Goal: Check status: Check status

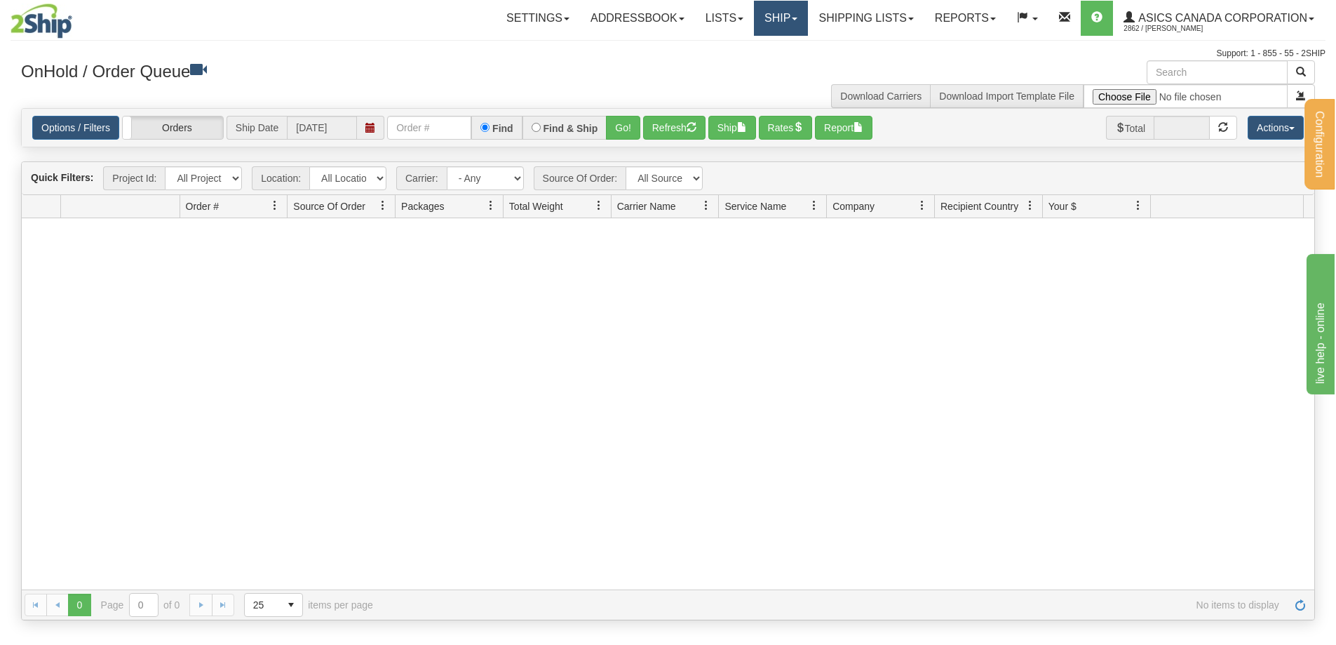
click at [781, 17] on link "Ship" at bounding box center [781, 18] width 54 height 35
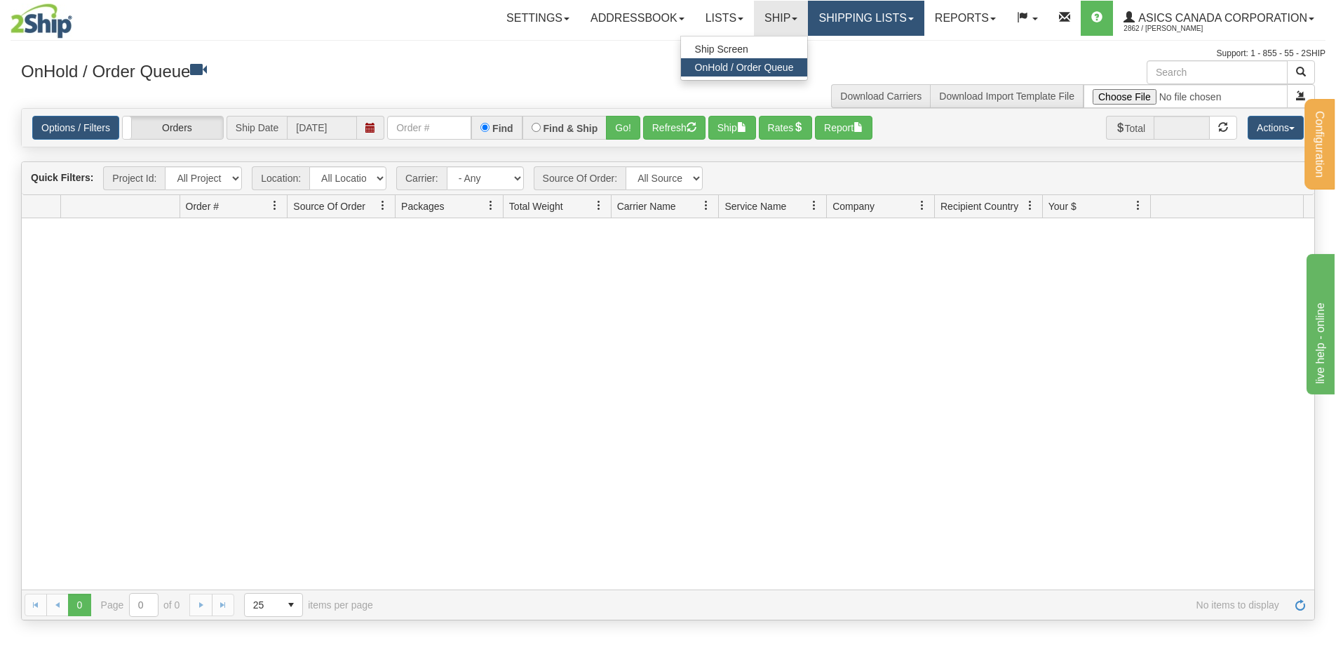
click at [871, 17] on link "Shipping lists" at bounding box center [866, 18] width 116 height 35
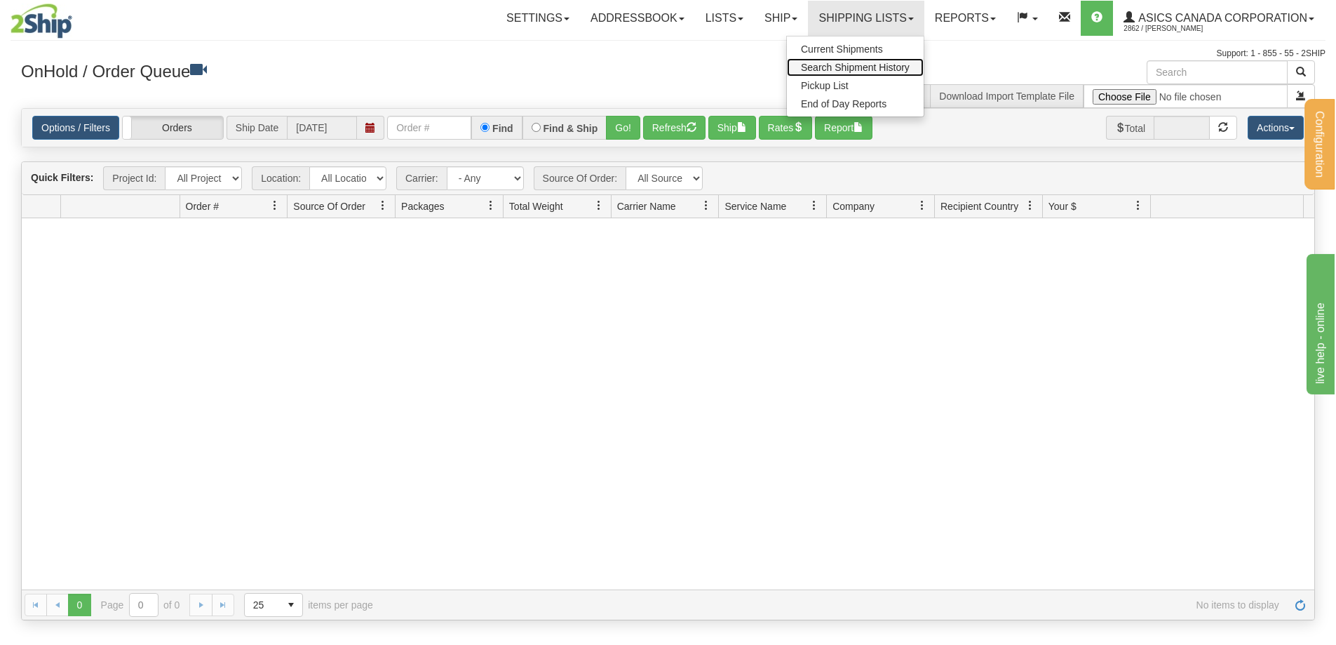
click at [848, 67] on span "Search Shipment History" at bounding box center [855, 67] width 109 height 11
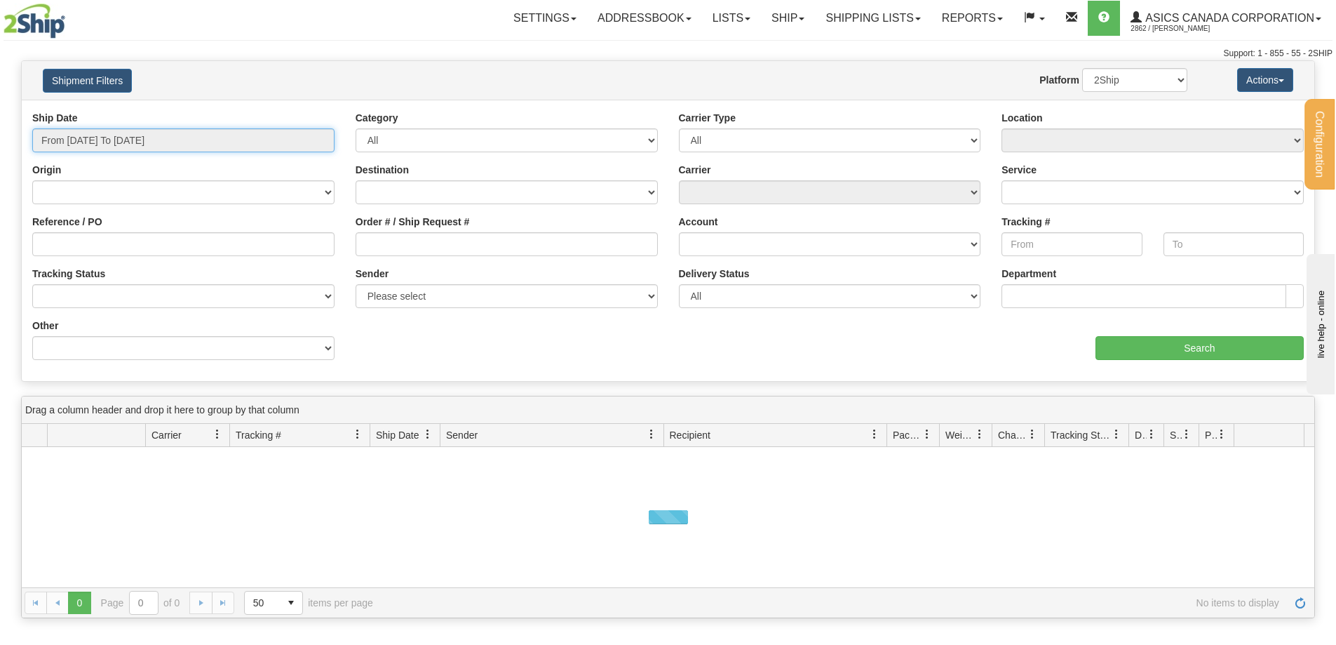
click at [186, 144] on input "From 10/01/2025 To 10/02/2025" at bounding box center [183, 140] width 302 height 24
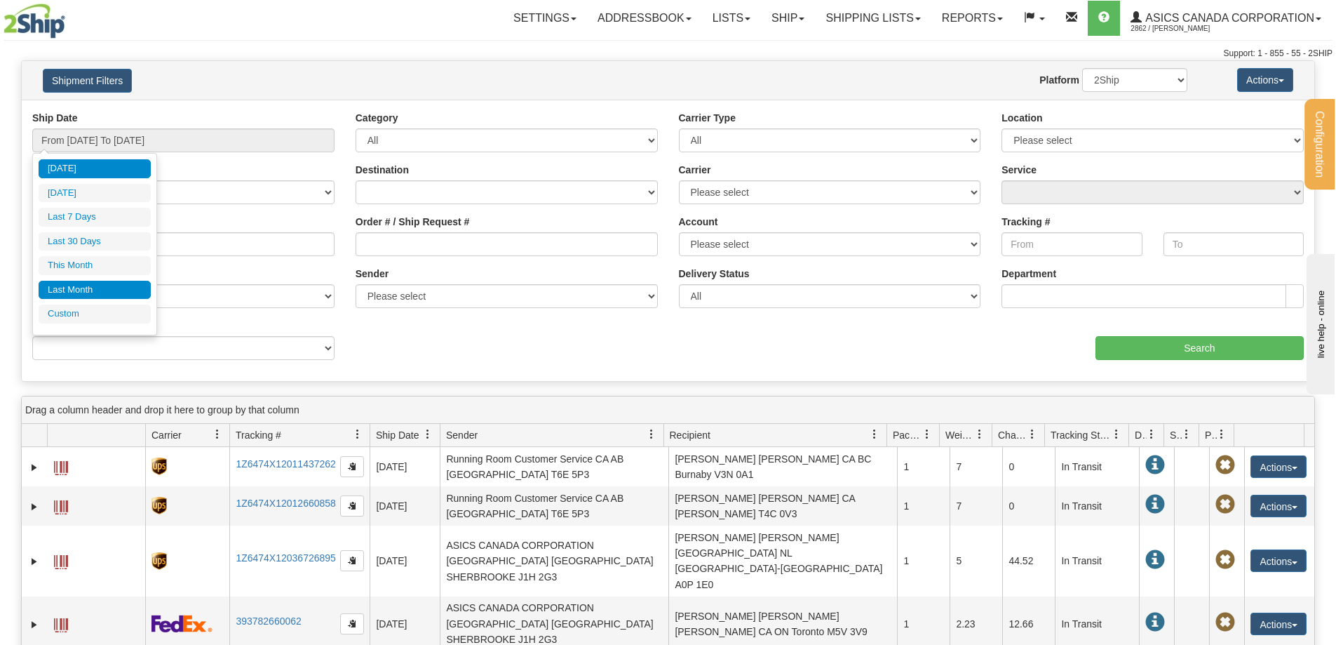
click at [82, 285] on li "Last Month" at bounding box center [95, 290] width 112 height 19
type input "From 09/01/2025 To 09/30/2025"
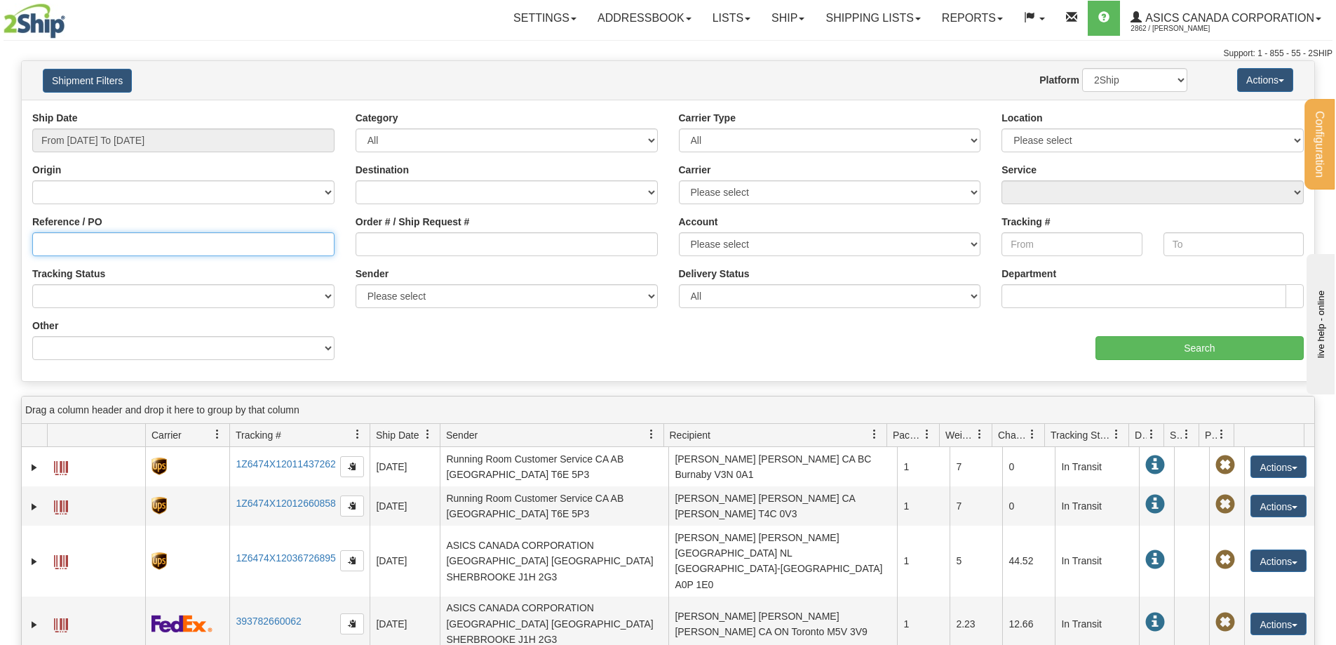
click at [81, 250] on input "Reference / PO" at bounding box center [183, 244] width 302 height 24
paste input "8040717099"
type input "8040717099"
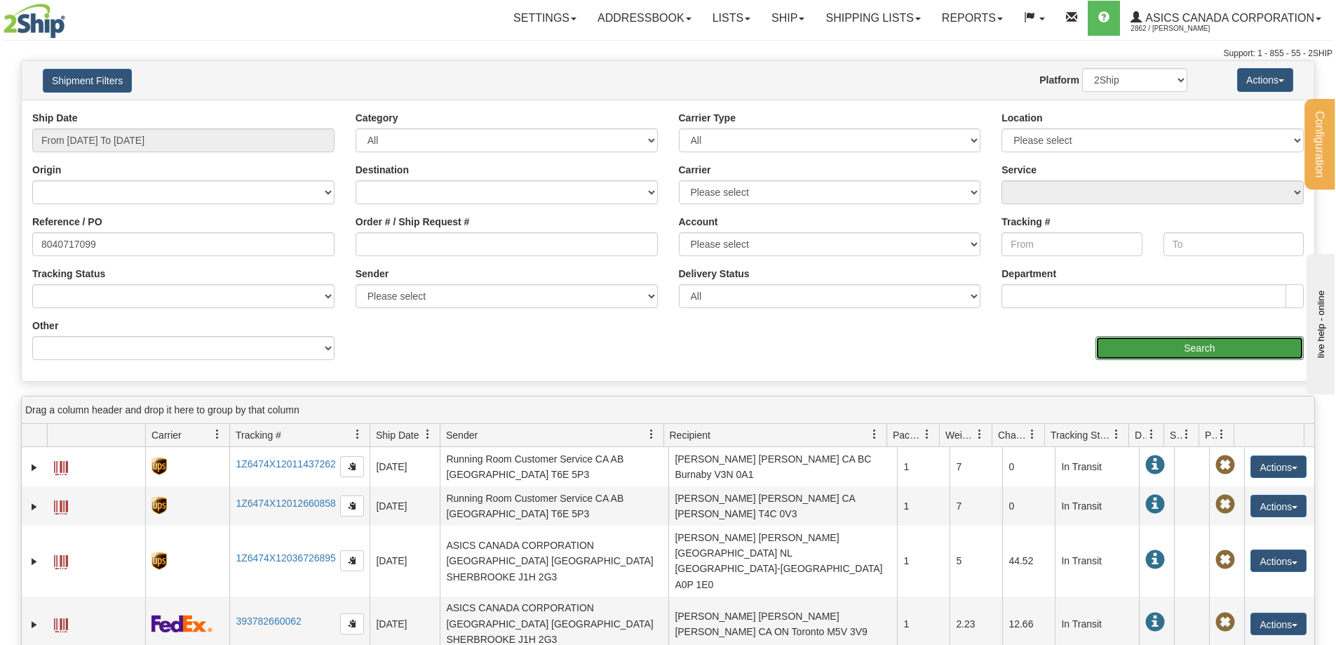
click at [1173, 344] on input "Search" at bounding box center [1199, 348] width 208 height 24
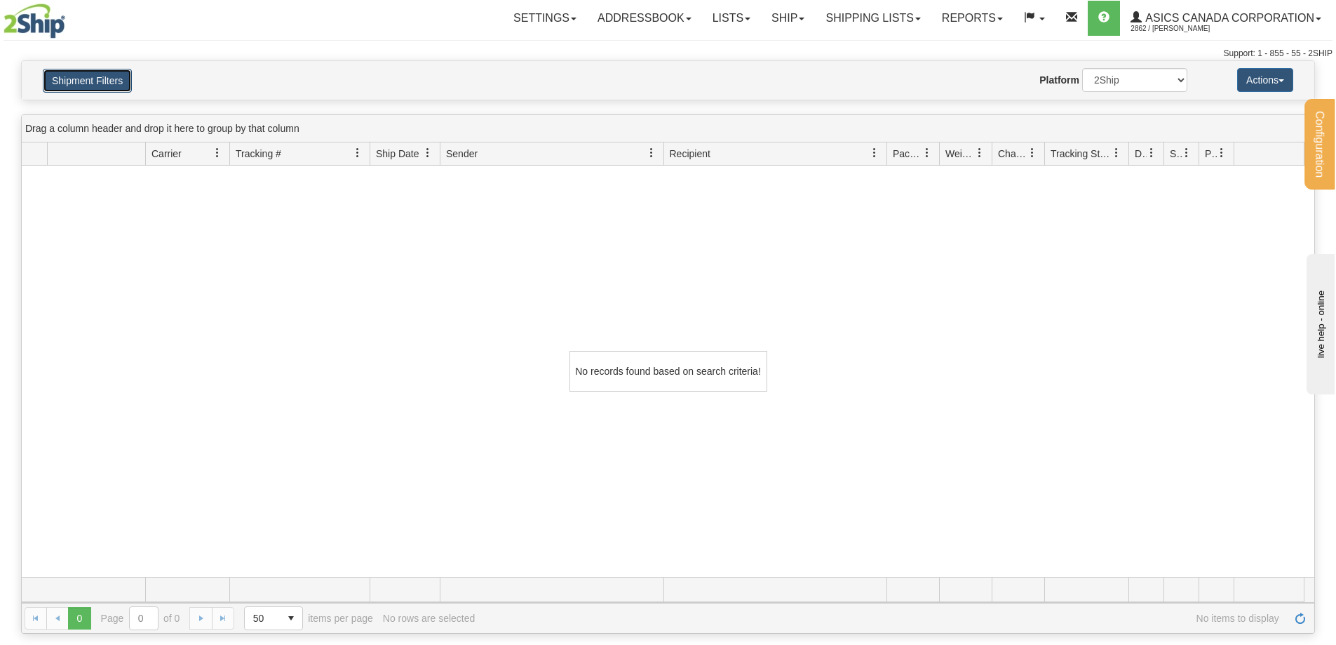
click at [102, 79] on button "Shipment Filters" at bounding box center [87, 81] width 89 height 24
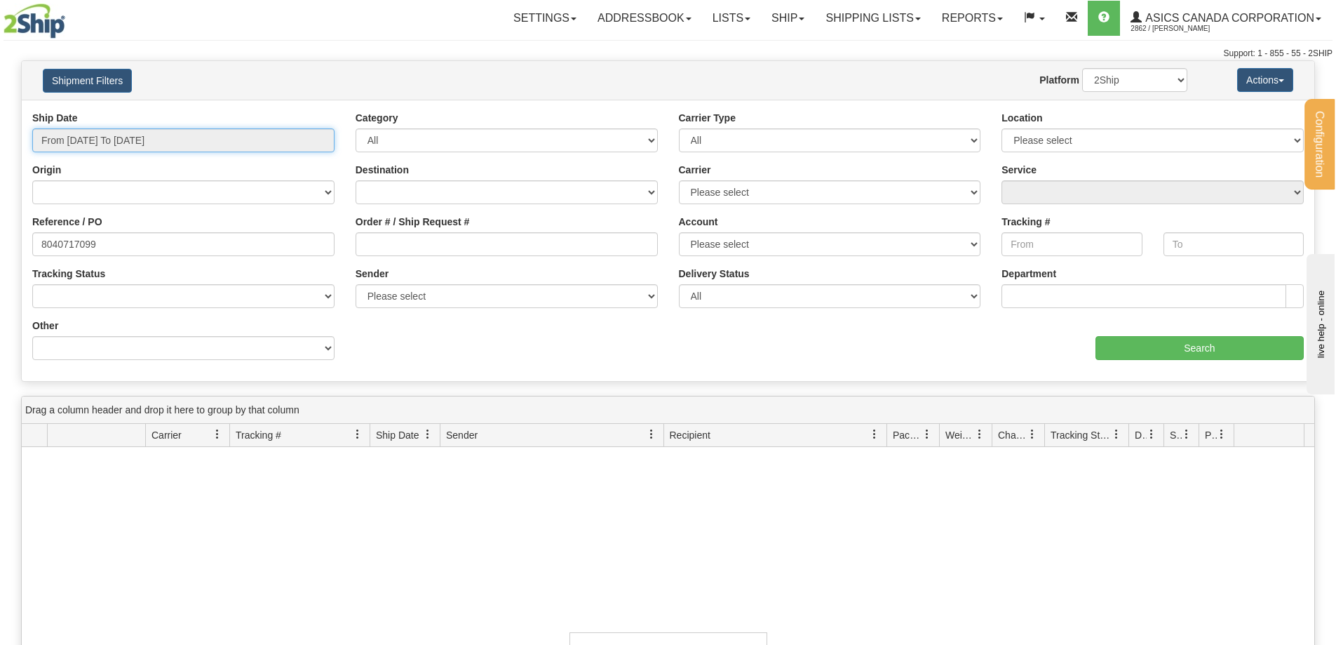
click at [128, 141] on input "From 09/01/2025 To 09/30/2025" at bounding box center [183, 140] width 302 height 24
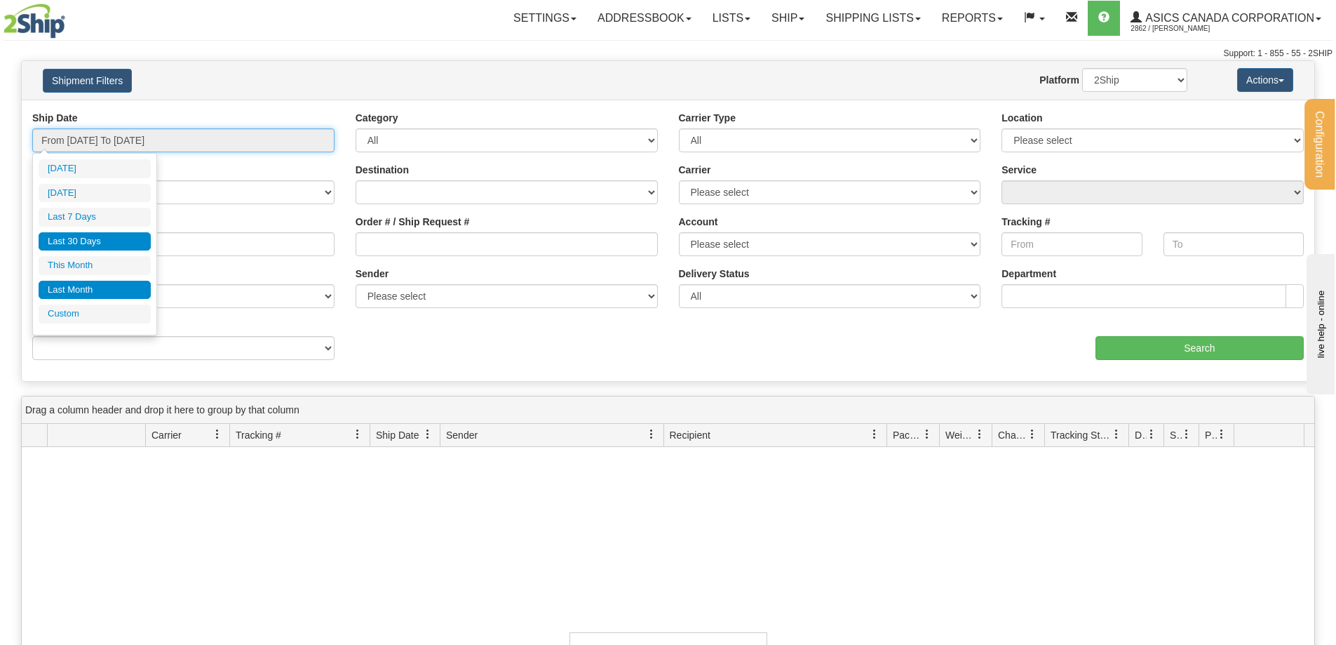
type input "09/01/2025"
type input "09/30/2025"
type input "09/03/2025"
type input "[DATE]"
type input "09/01/2025"
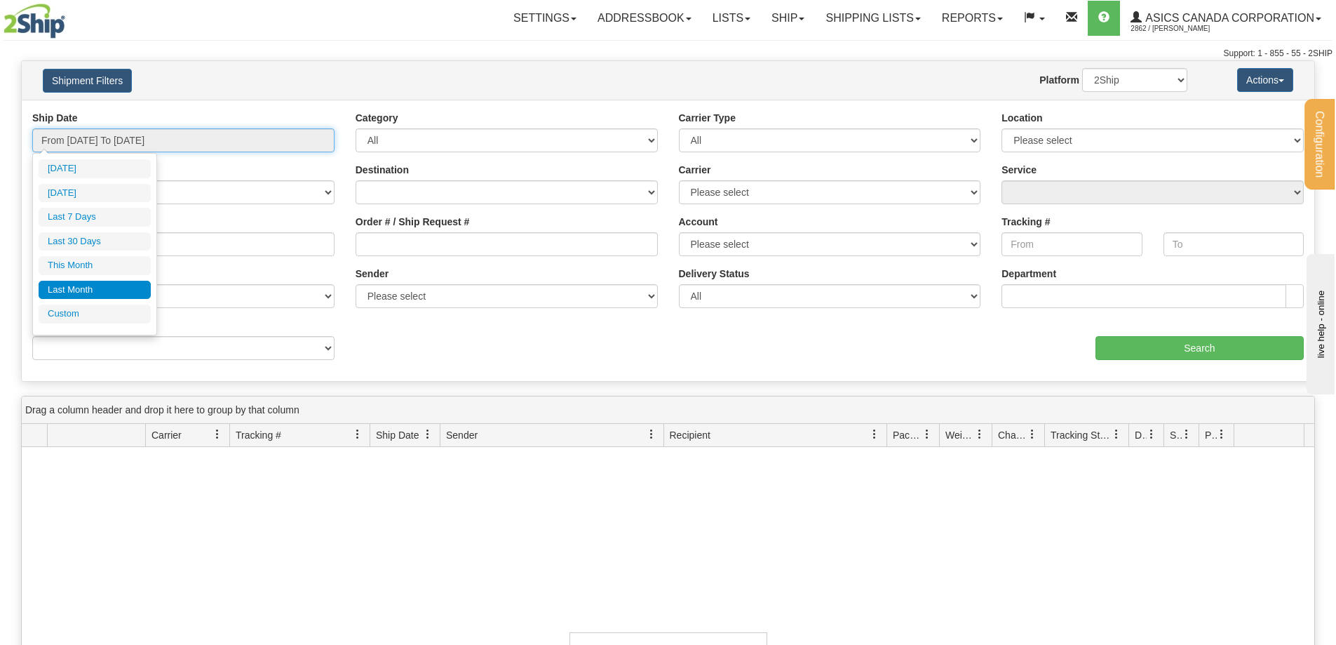
type input "09/30/2025"
type input "10/01/2025"
type input "10/31/2025"
type input "09/01/2025"
type input "09/30/2025"
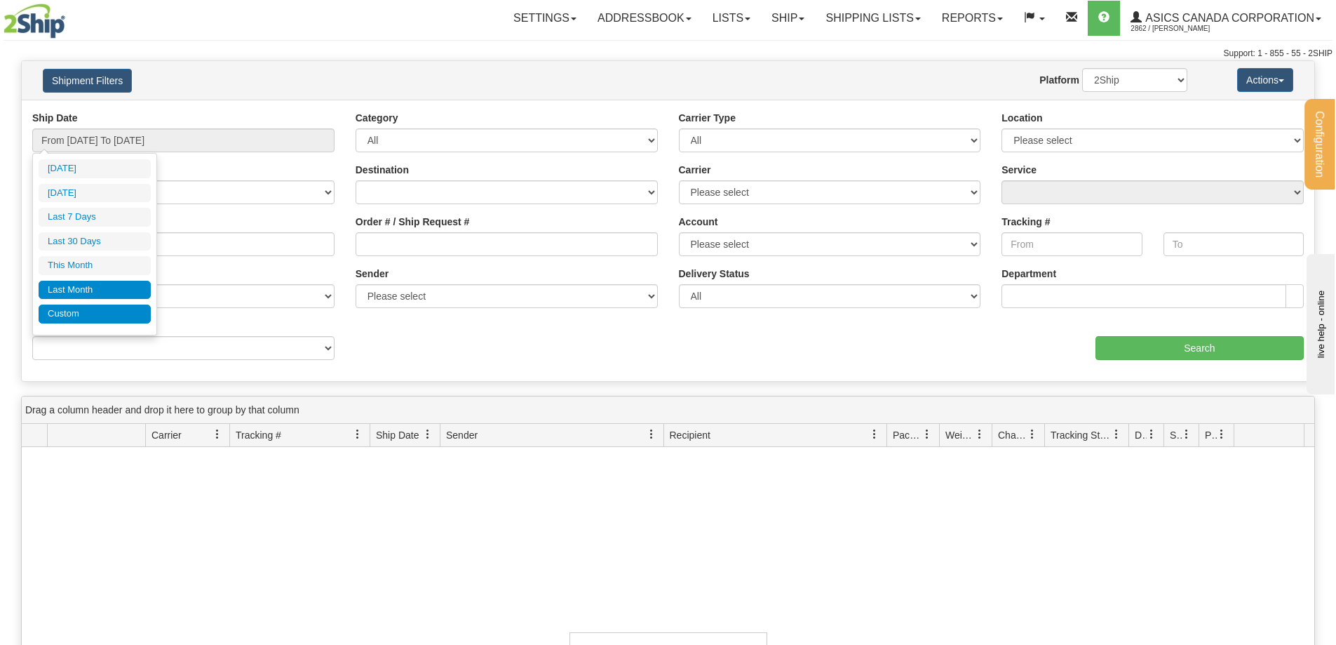
click at [73, 308] on li "Custom" at bounding box center [95, 313] width 112 height 19
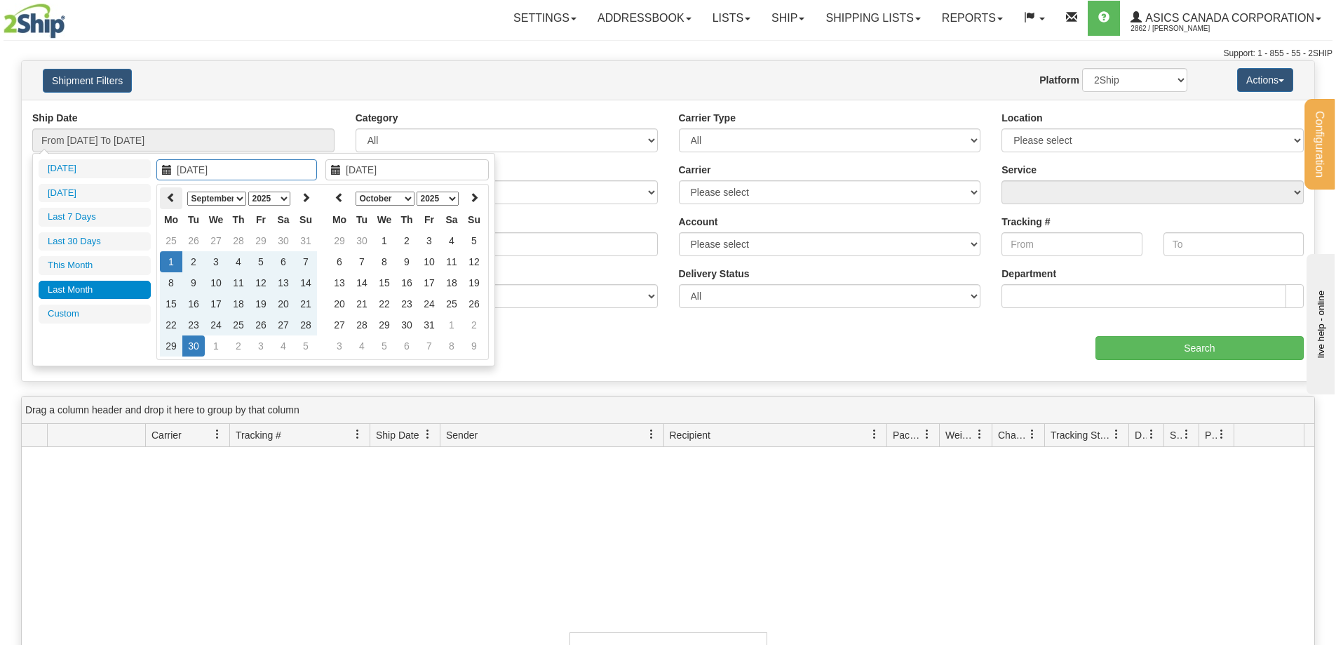
click at [166, 198] on icon at bounding box center [171, 197] width 10 height 10
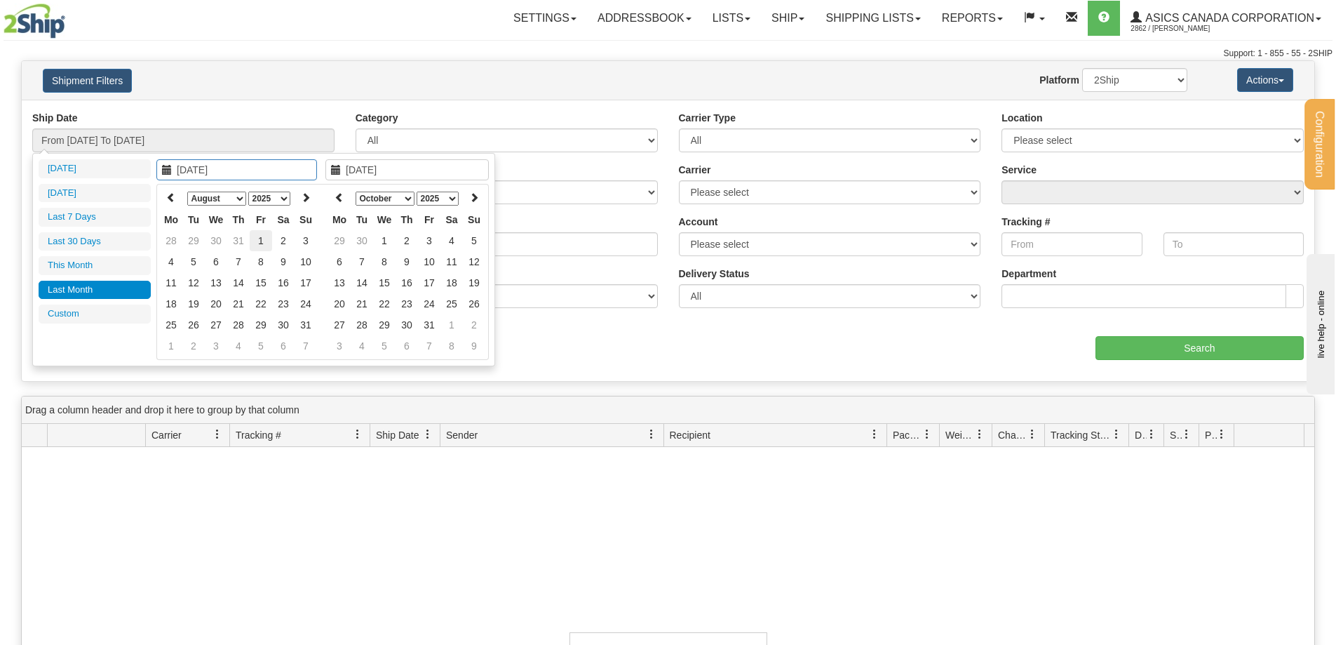
type input "08/01/2025"
click at [264, 238] on td "1" at bounding box center [261, 240] width 22 height 21
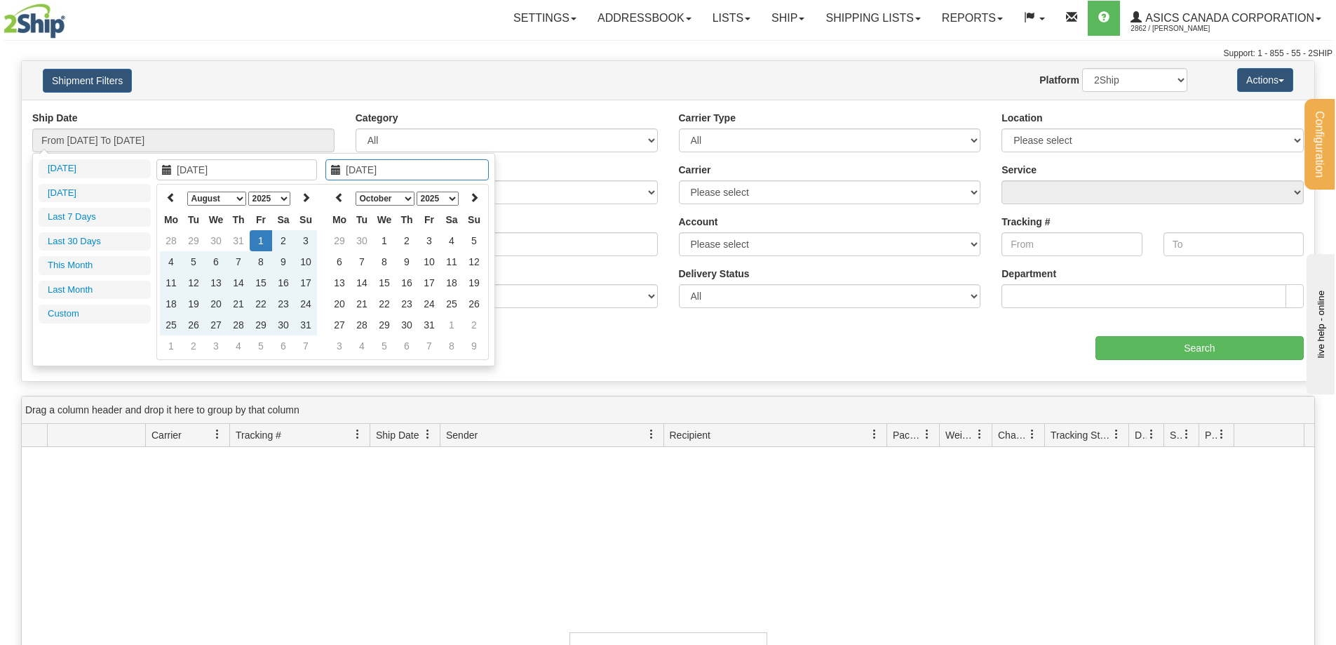
click at [407, 196] on select "January February March April May June July August September October November De…" at bounding box center [385, 198] width 59 height 14
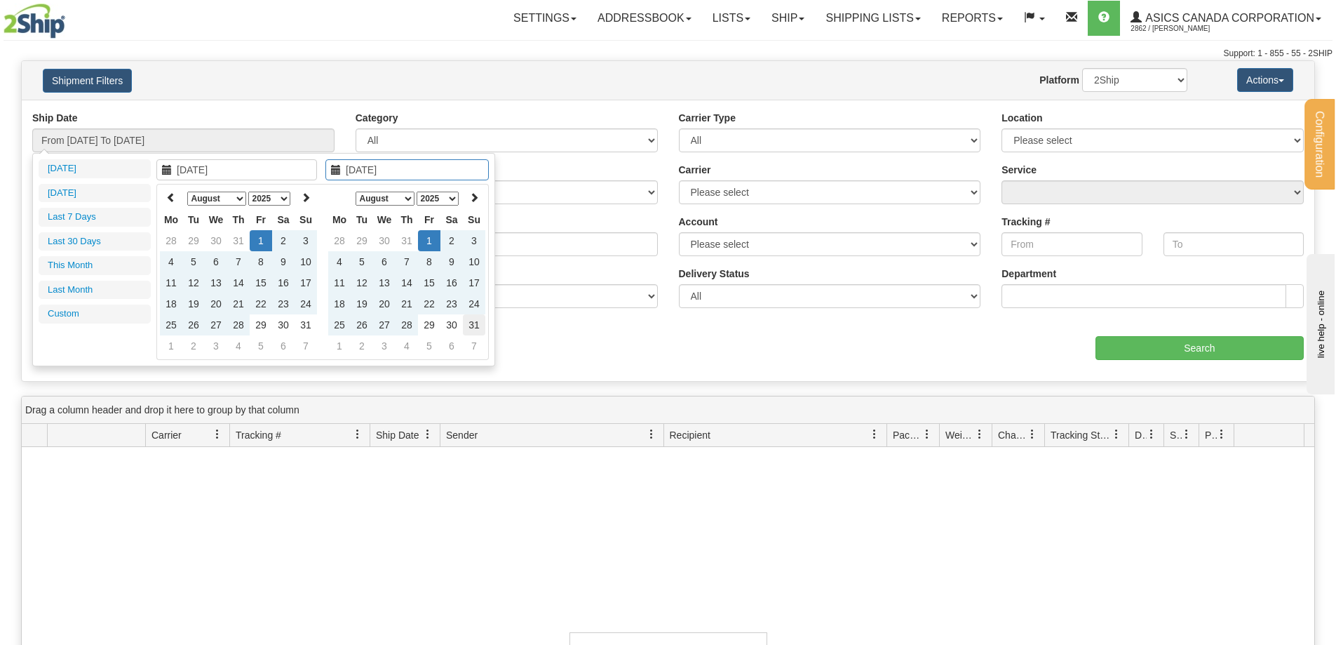
type input "08/31/2025"
click at [471, 322] on td "31" at bounding box center [474, 324] width 22 height 21
type input "From 08/01/2025 To 08/31/2025"
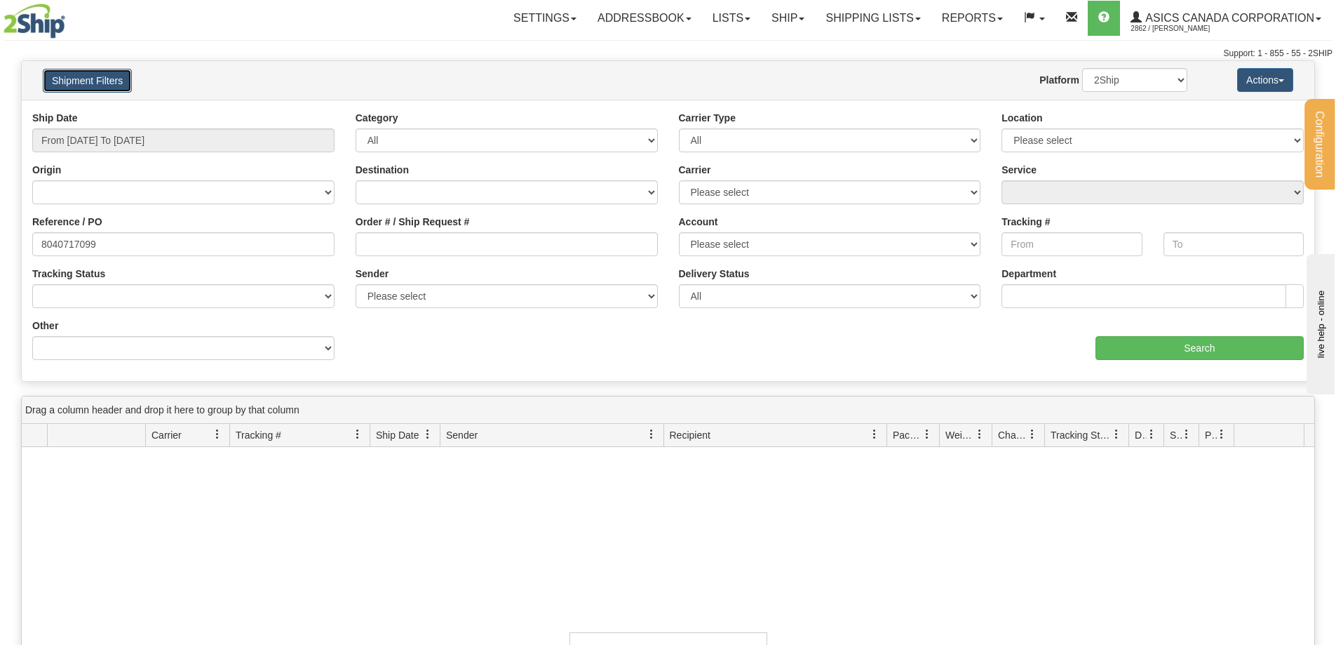
click at [104, 79] on button "Shipment Filters" at bounding box center [87, 81] width 89 height 24
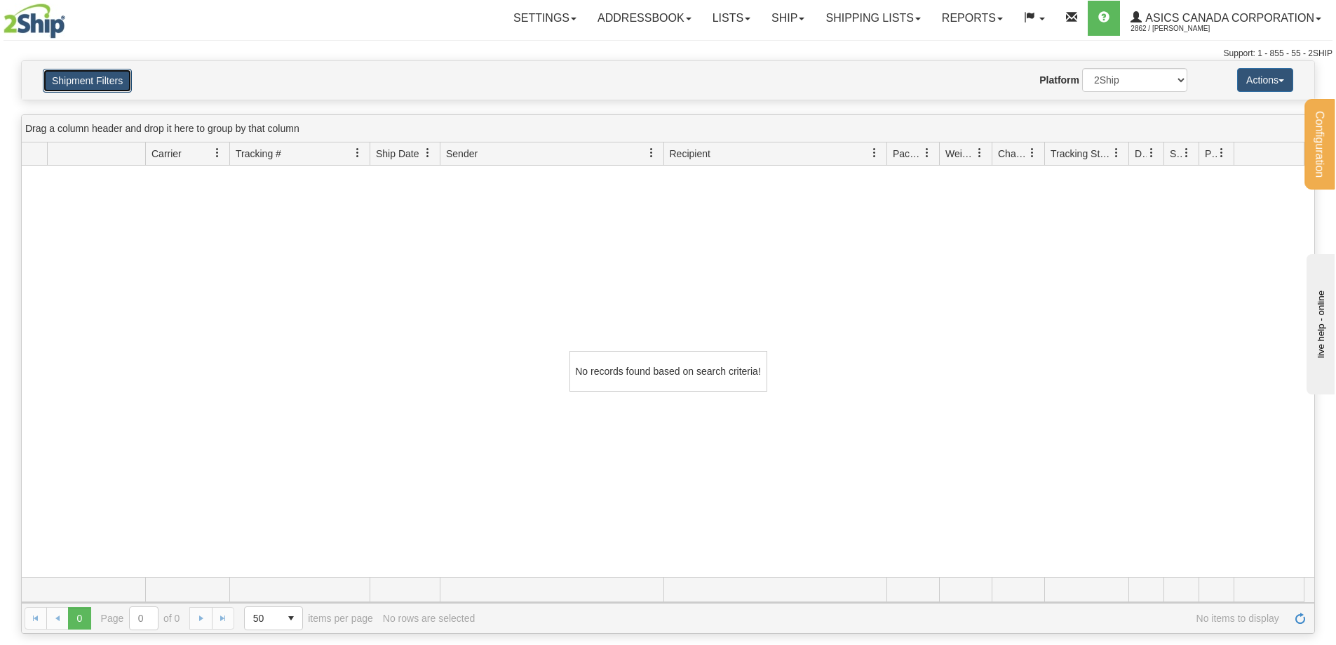
click at [104, 79] on button "Shipment Filters" at bounding box center [87, 81] width 89 height 24
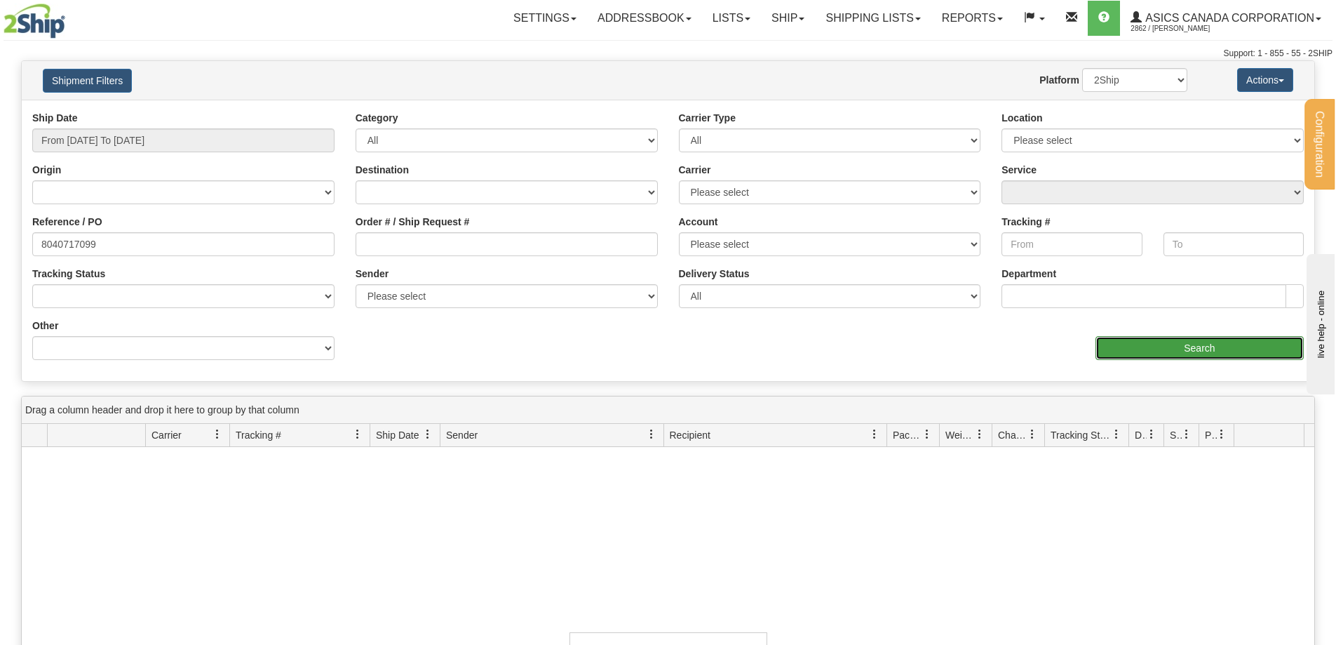
click at [1217, 348] on input "Search" at bounding box center [1199, 348] width 208 height 24
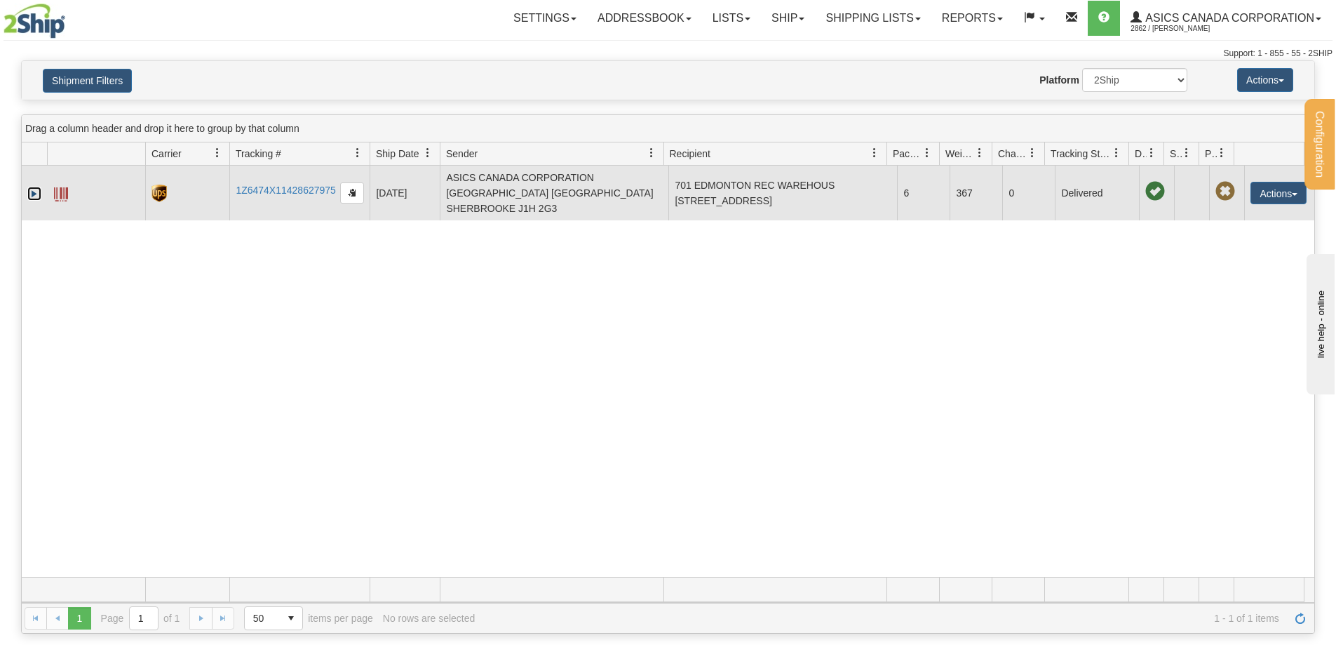
click at [29, 194] on link "Expand" at bounding box center [34, 194] width 14 height 14
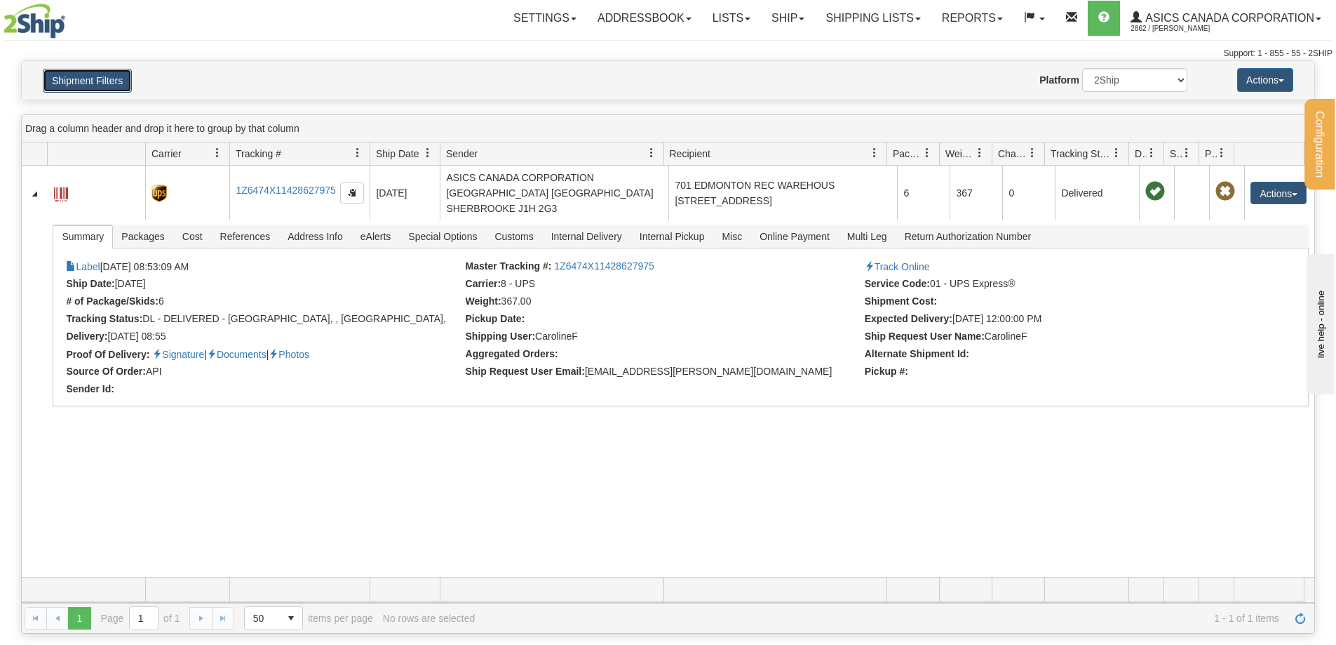
click at [81, 85] on button "Shipment Filters" at bounding box center [87, 81] width 89 height 24
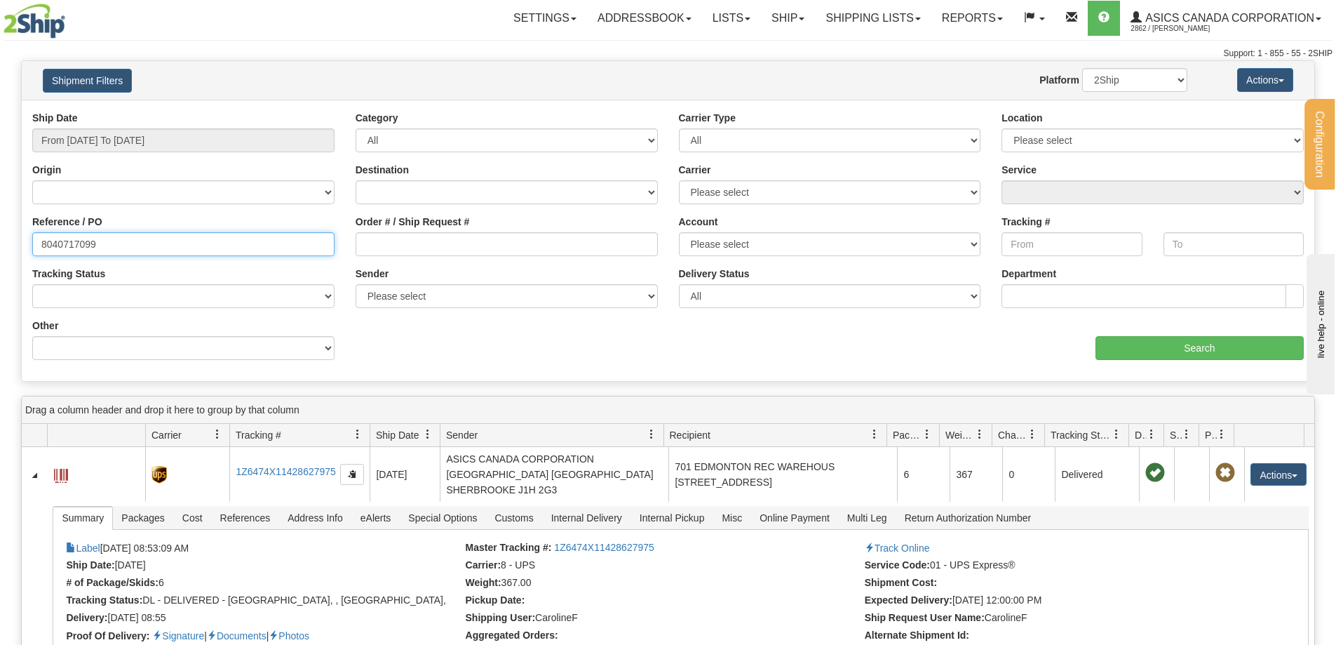
drag, startPoint x: 106, startPoint y: 246, endPoint x: 0, endPoint y: 227, distance: 107.7
click at [0, 227] on div "Please wait... × Confirm Delete Delete Cancel × Confirm Delete Yes No Cancel × …" at bounding box center [668, 487] width 1336 height 854
paste input "66"
type input "8040717066"
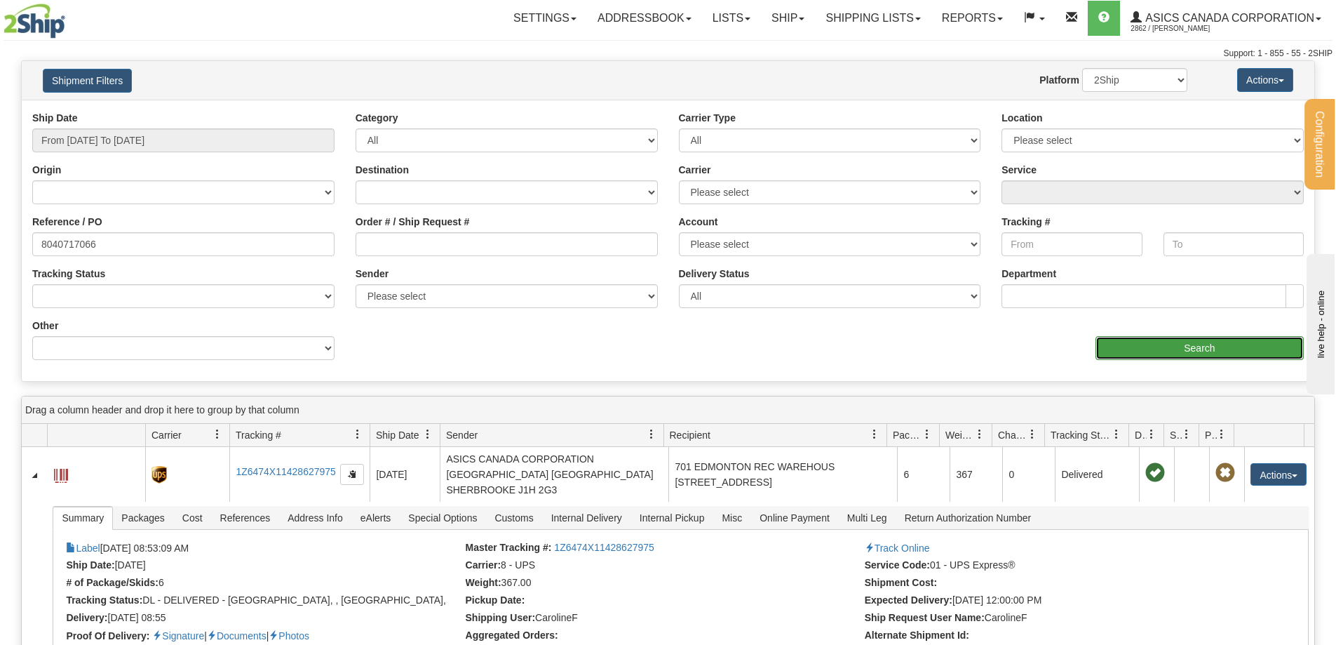
click at [1199, 353] on input "Search" at bounding box center [1199, 348] width 208 height 24
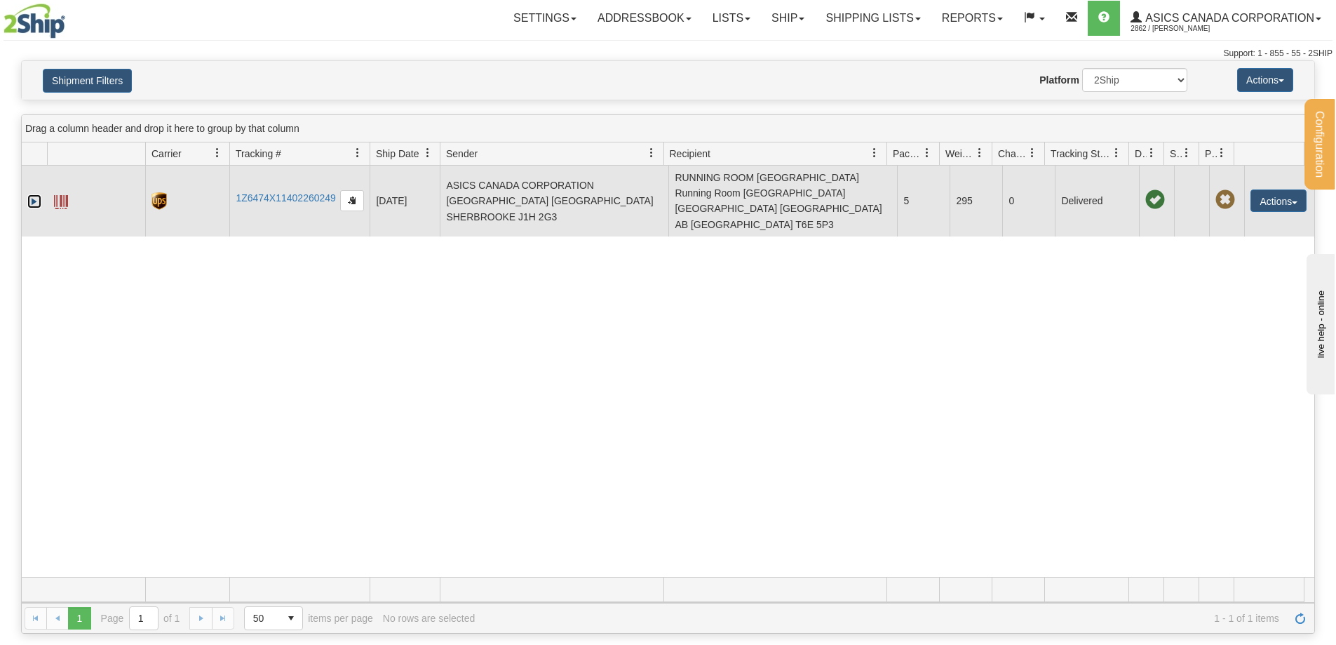
click at [36, 194] on link "Expand" at bounding box center [34, 201] width 14 height 14
